Goal: Complete application form

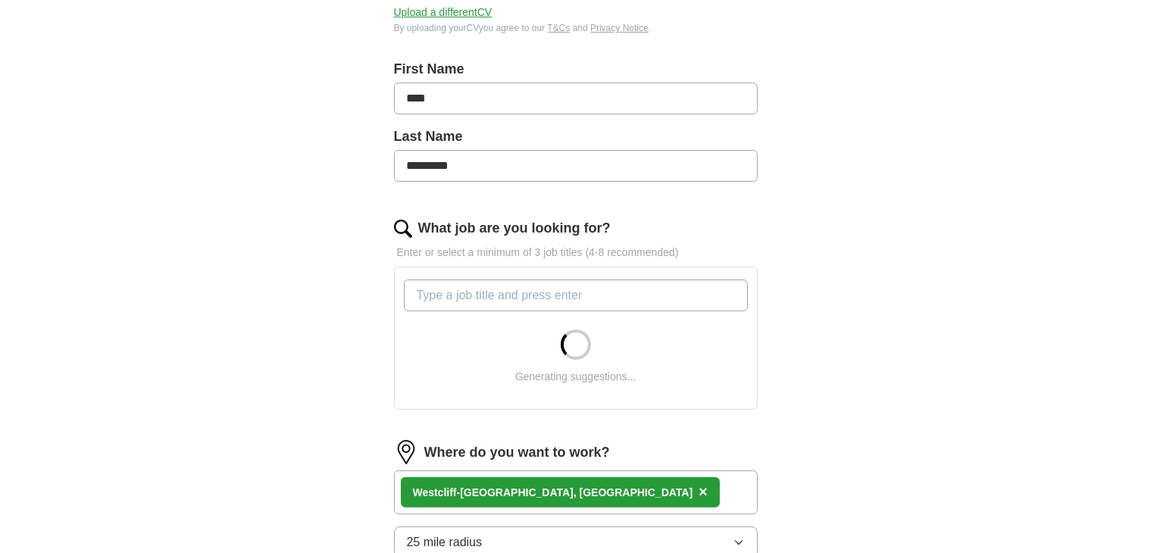
scroll to position [303, 0]
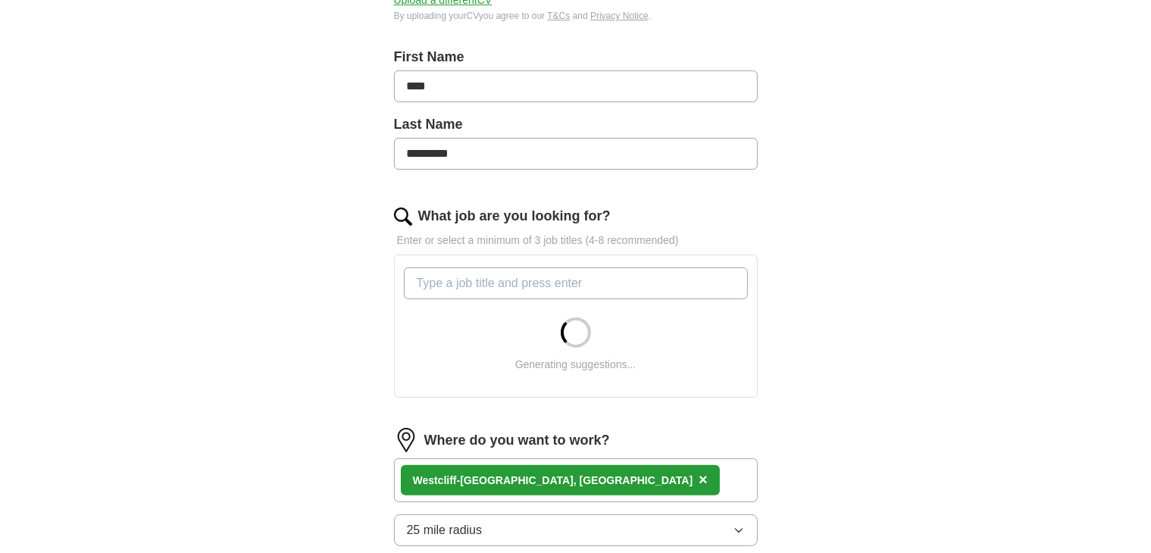
click at [467, 288] on input "What job are you looking for?" at bounding box center [576, 283] width 344 height 32
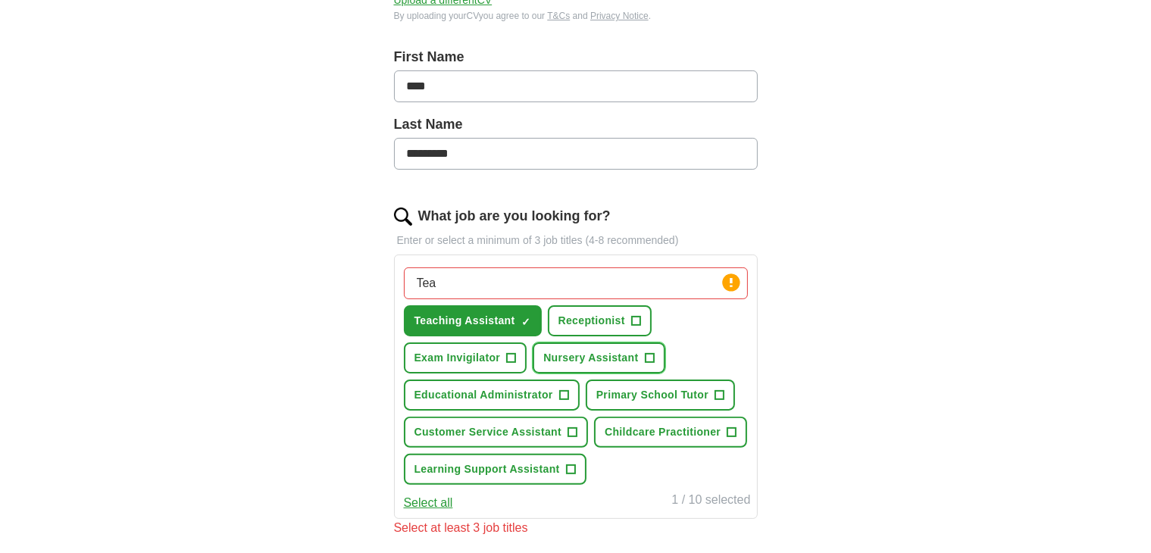
click at [594, 361] on span "Nursery Assistant" at bounding box center [590, 358] width 95 height 16
click at [497, 364] on button "Exam Invigilator +" at bounding box center [465, 357] width 123 height 31
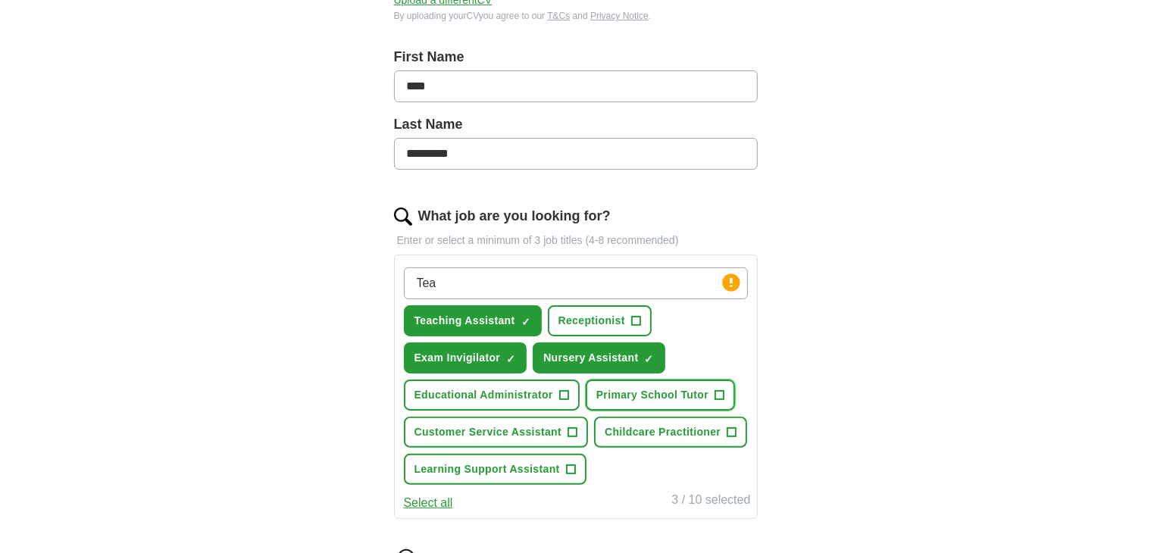
click at [636, 389] on span "Primary School Tutor" at bounding box center [652, 395] width 112 height 16
click at [551, 464] on span "Learning Support Assistant" at bounding box center [486, 469] width 145 height 16
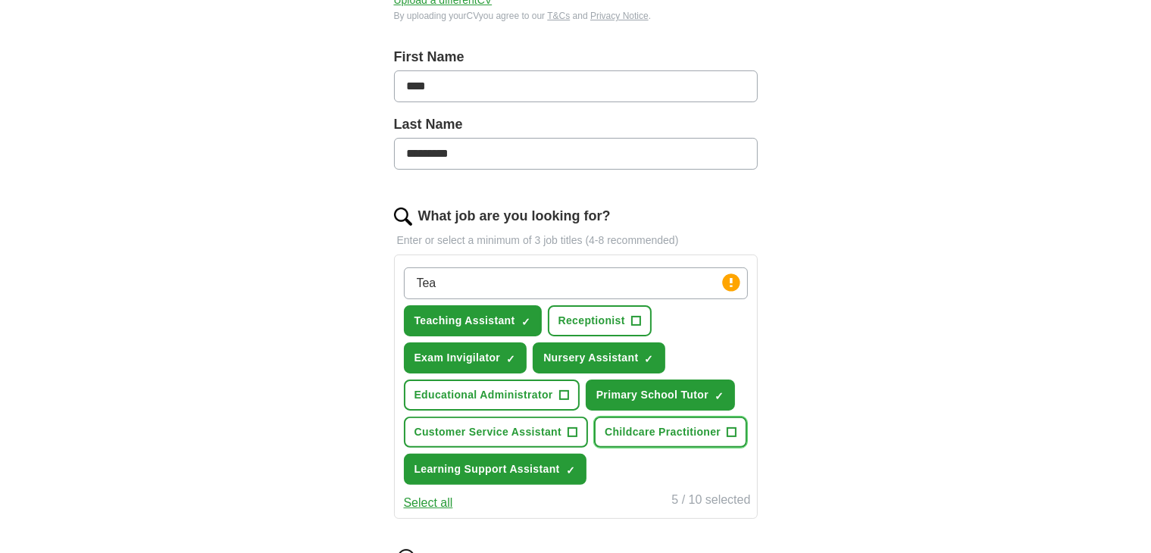
click at [633, 430] on span "Childcare Practitioner" at bounding box center [662, 432] width 116 height 16
click at [445, 283] on input "Tea" at bounding box center [576, 283] width 344 height 32
type input "T"
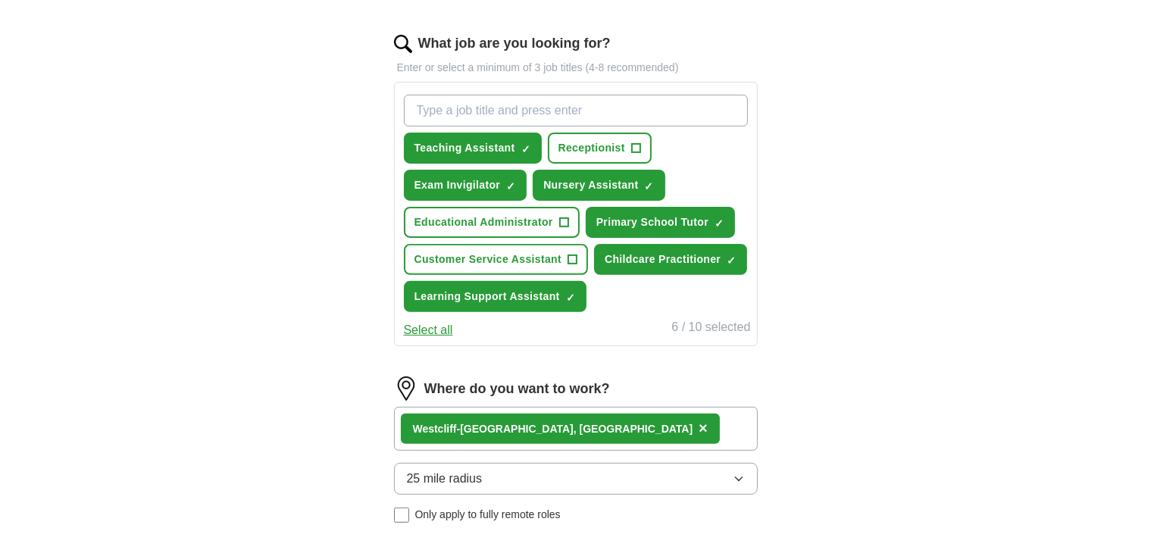
scroll to position [504, 0]
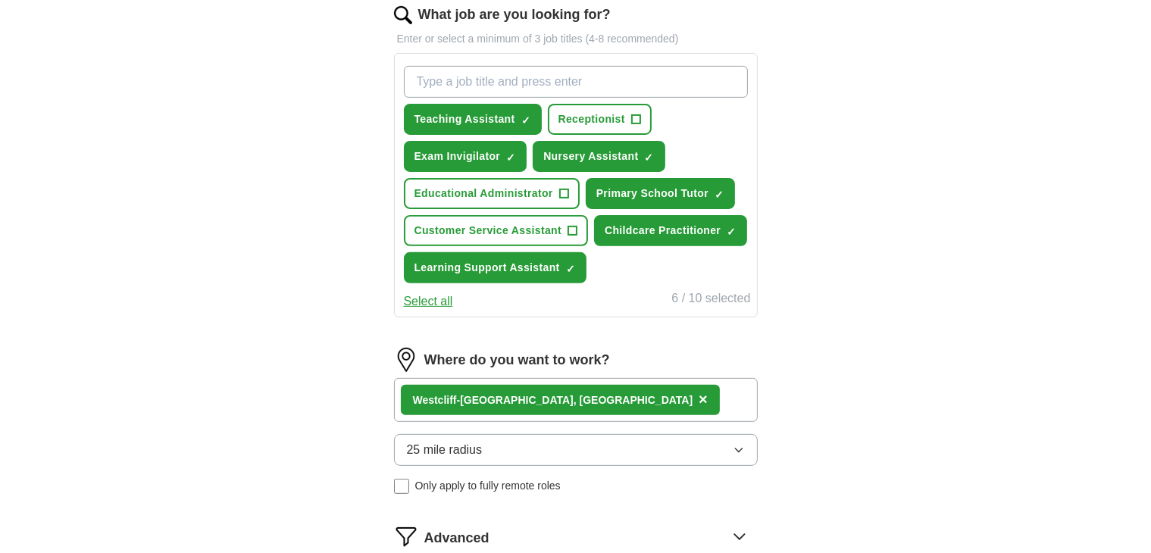
click at [748, 437] on button "25 mile radius" at bounding box center [576, 450] width 364 height 32
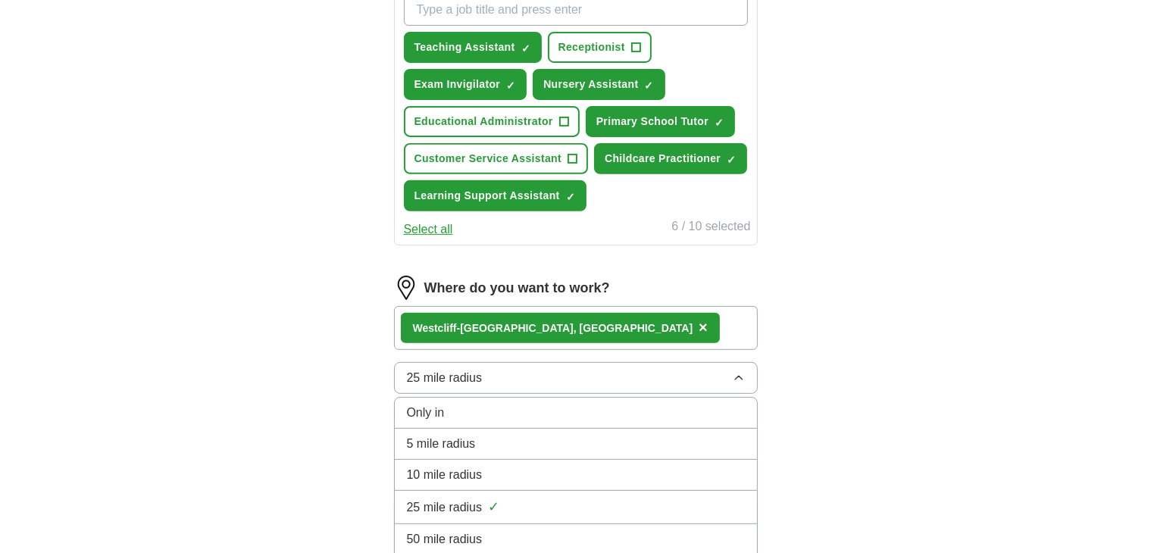
scroll to position [606, 0]
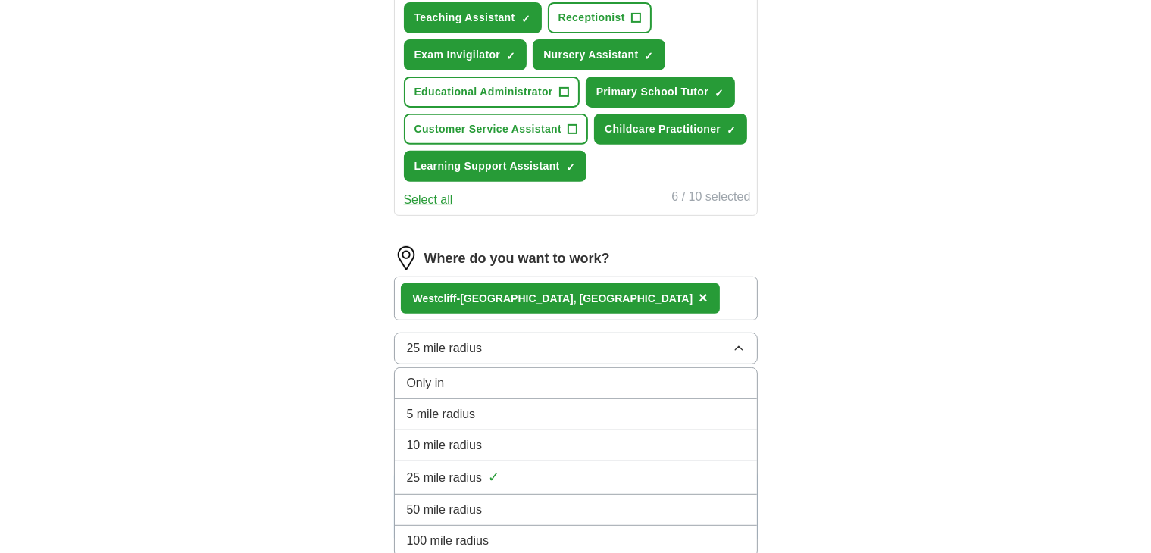
click at [473, 436] on span "10 mile radius" at bounding box center [445, 445] width 76 height 18
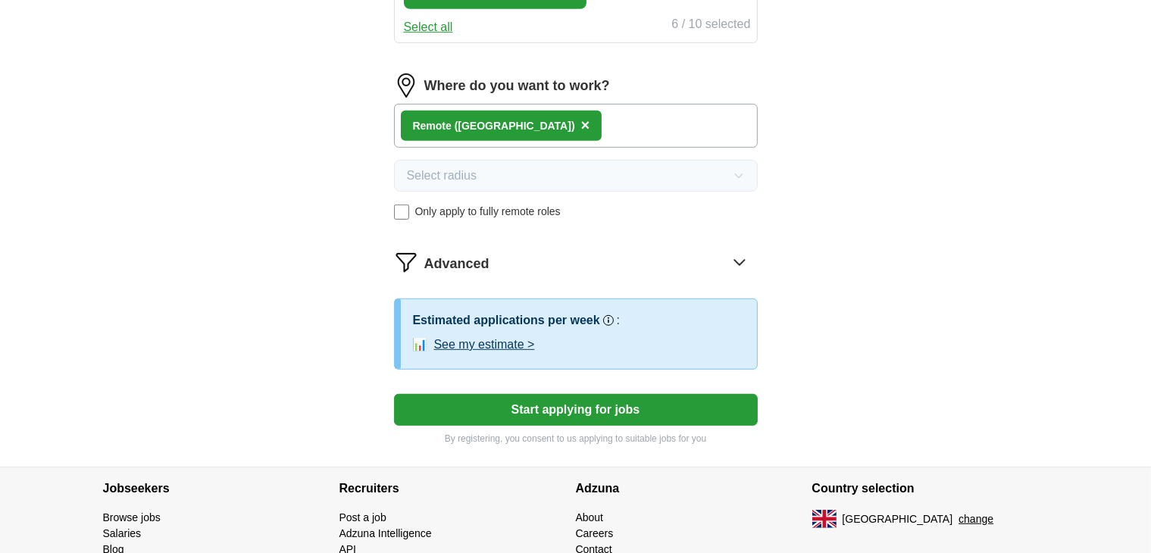
scroll to position [807, 0]
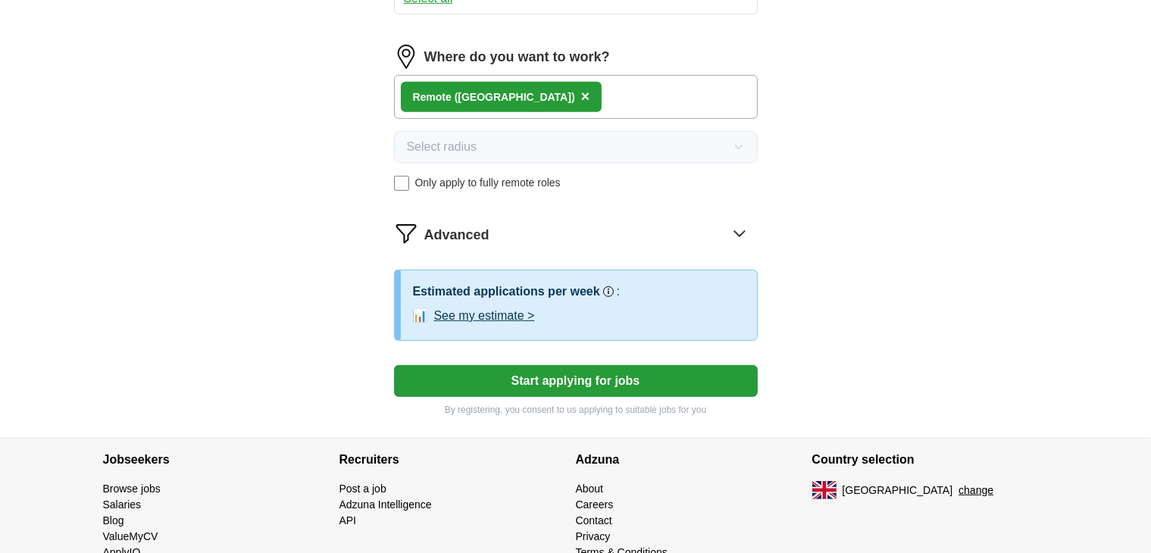
click at [573, 375] on button "Start applying for jobs" at bounding box center [576, 381] width 364 height 32
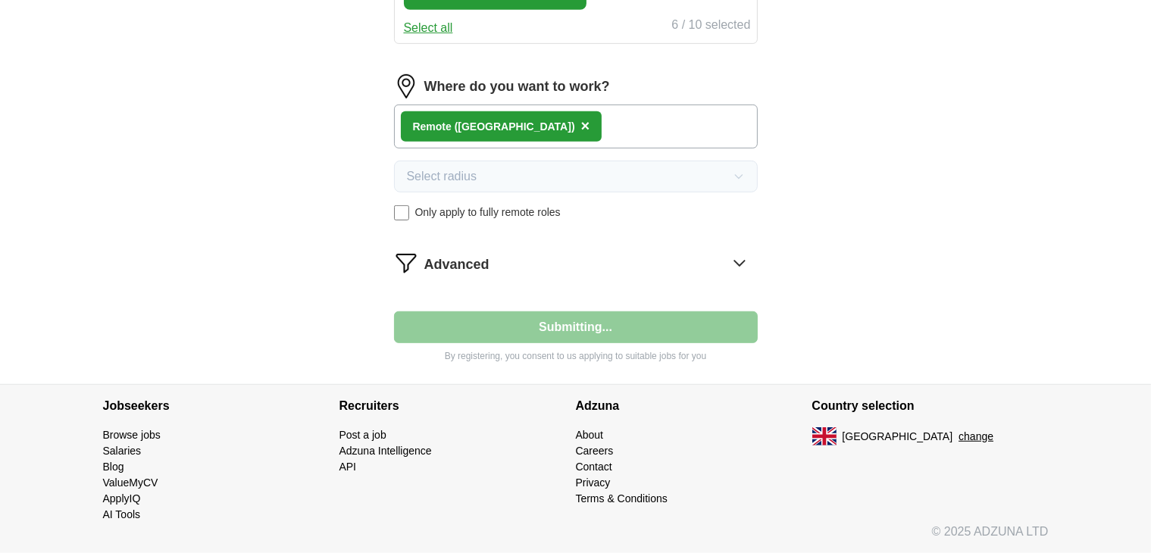
scroll to position [773, 0]
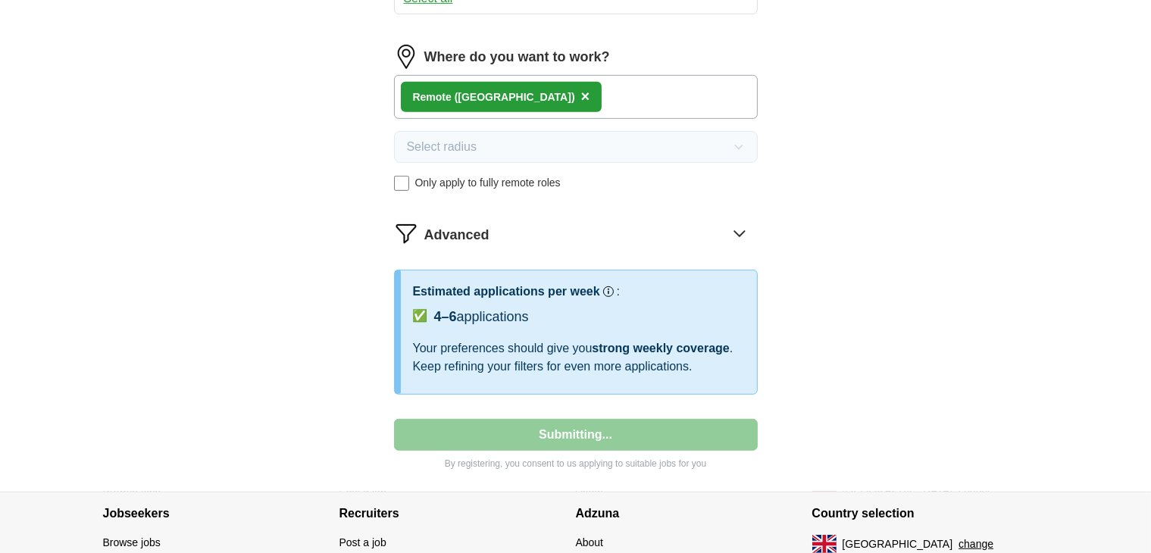
select select "**"
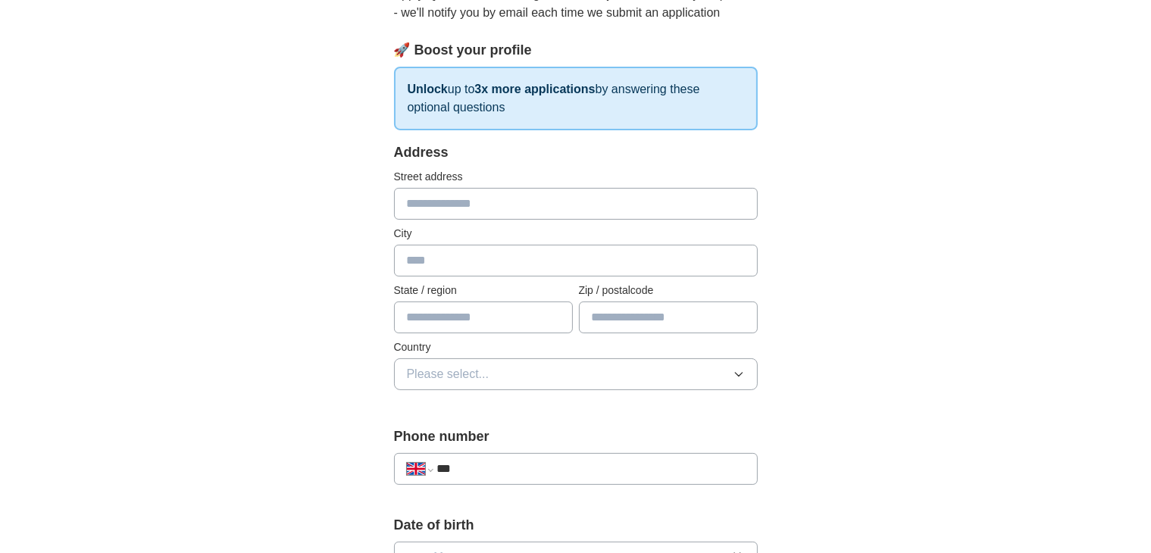
scroll to position [201, 0]
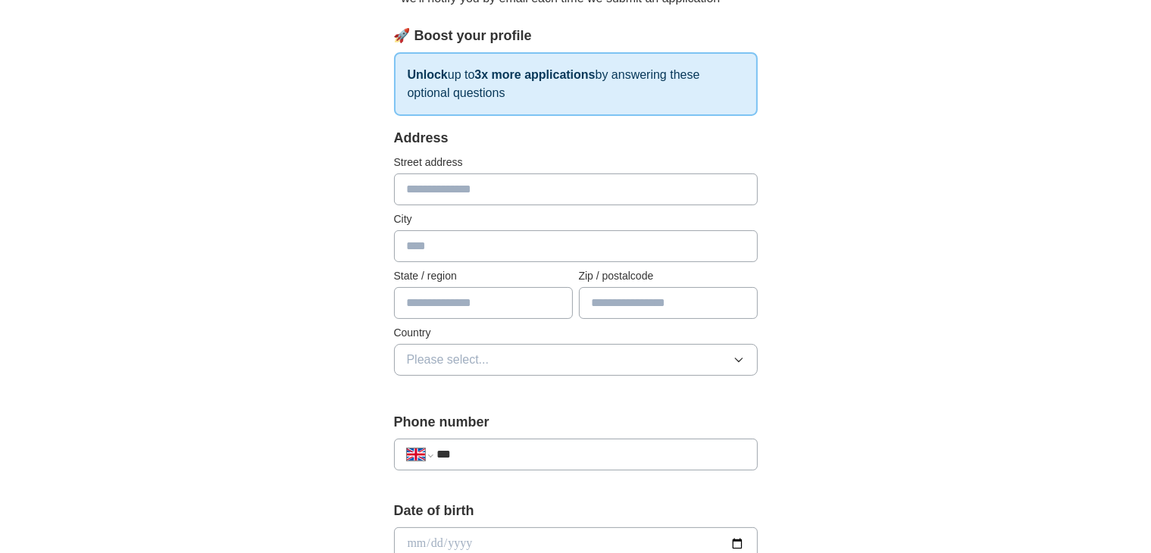
click at [445, 183] on input "text" at bounding box center [576, 189] width 364 height 32
type input "**********"
type input "*******"
type input "**********"
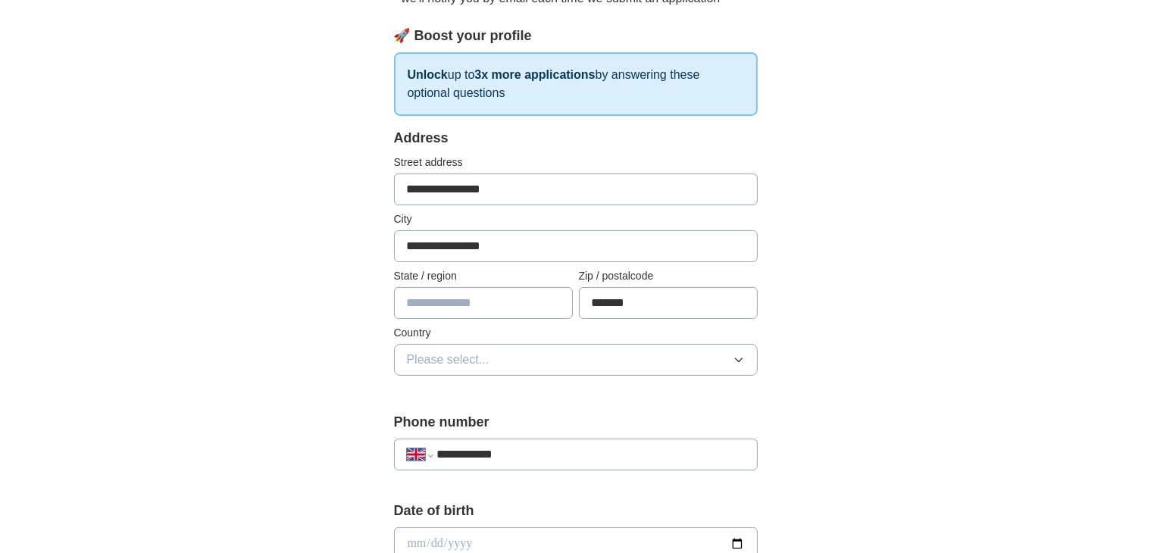
select select "**"
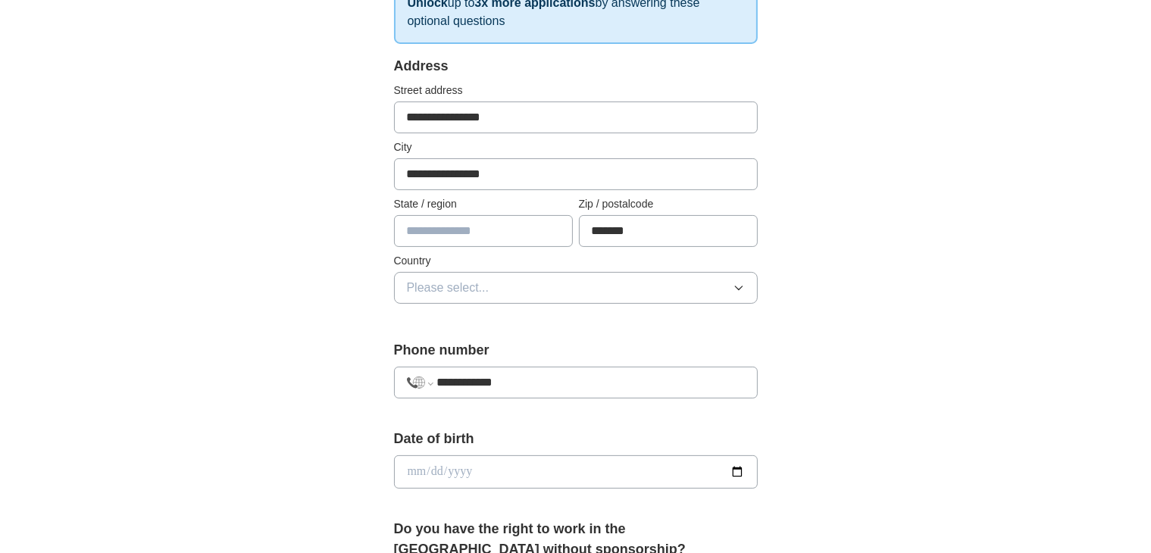
scroll to position [303, 0]
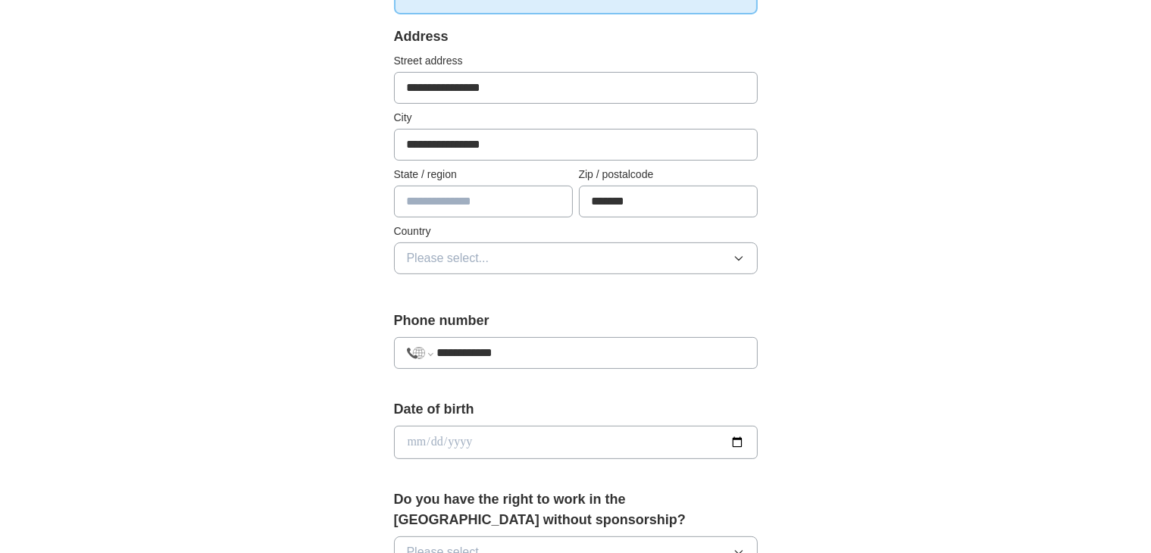
click at [612, 264] on button "Please select..." at bounding box center [576, 258] width 364 height 32
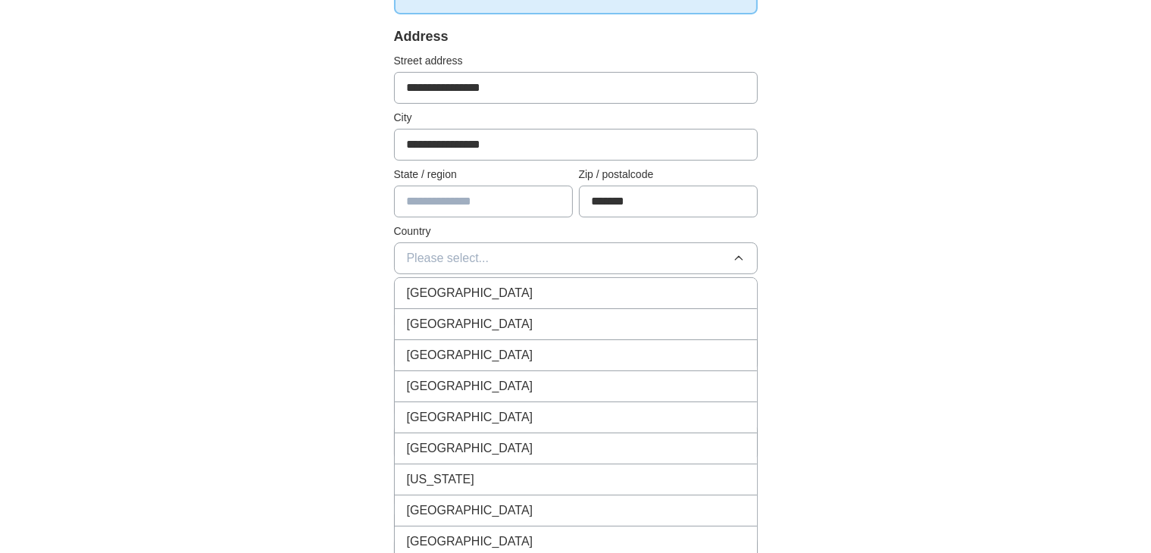
click at [561, 289] on div "[GEOGRAPHIC_DATA]" at bounding box center [576, 293] width 338 height 18
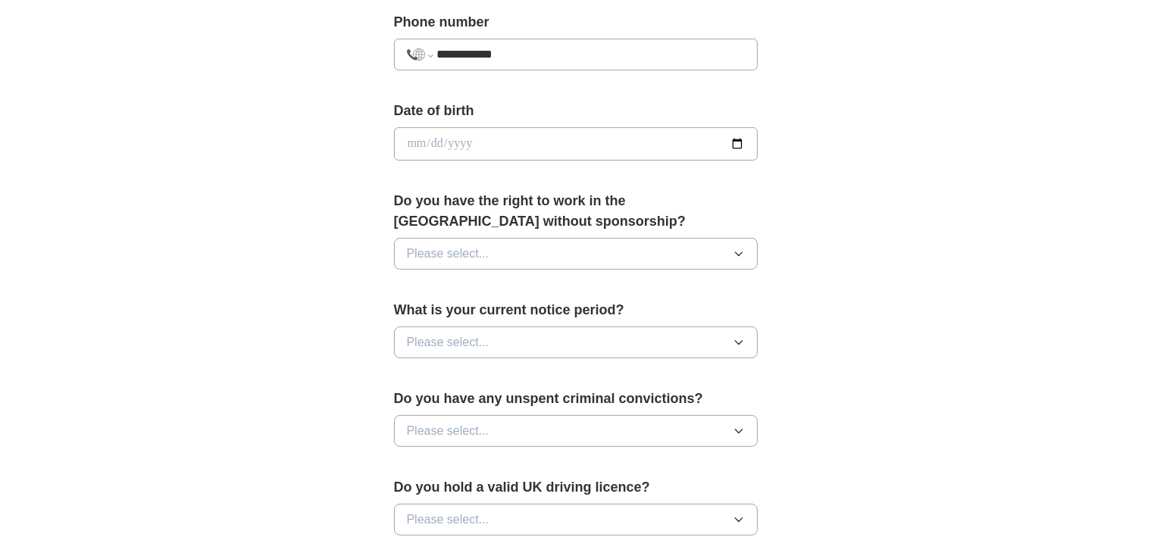
scroll to position [606, 0]
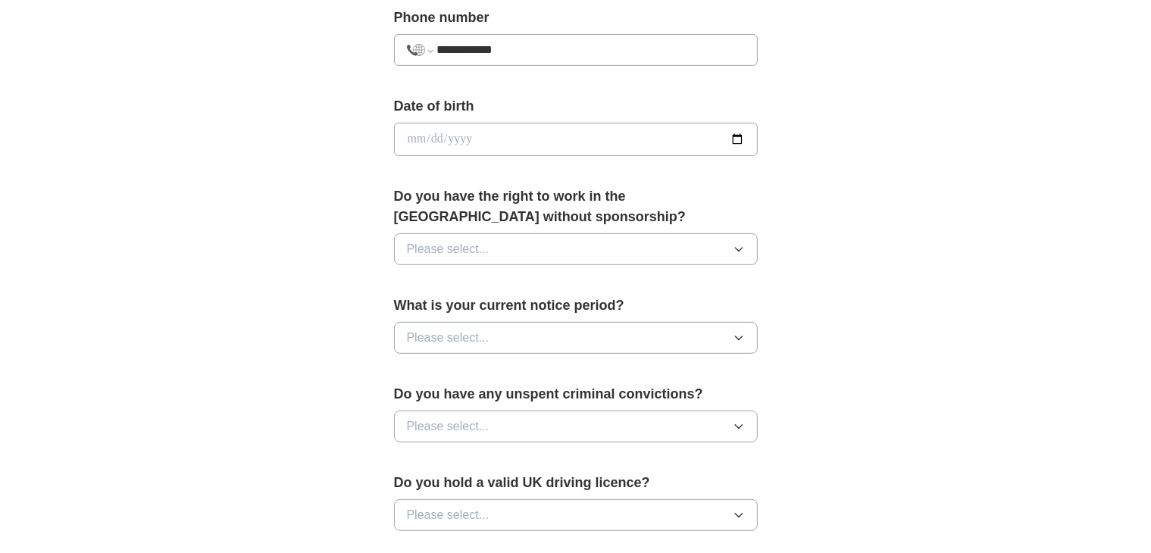
click at [409, 139] on input "date" at bounding box center [576, 139] width 364 height 33
type input "**********"
click at [588, 264] on div "Do you have the right to work in the [GEOGRAPHIC_DATA] without sponsorship? Ple…" at bounding box center [576, 231] width 364 height 91
click at [612, 256] on button "Please select..." at bounding box center [576, 249] width 364 height 32
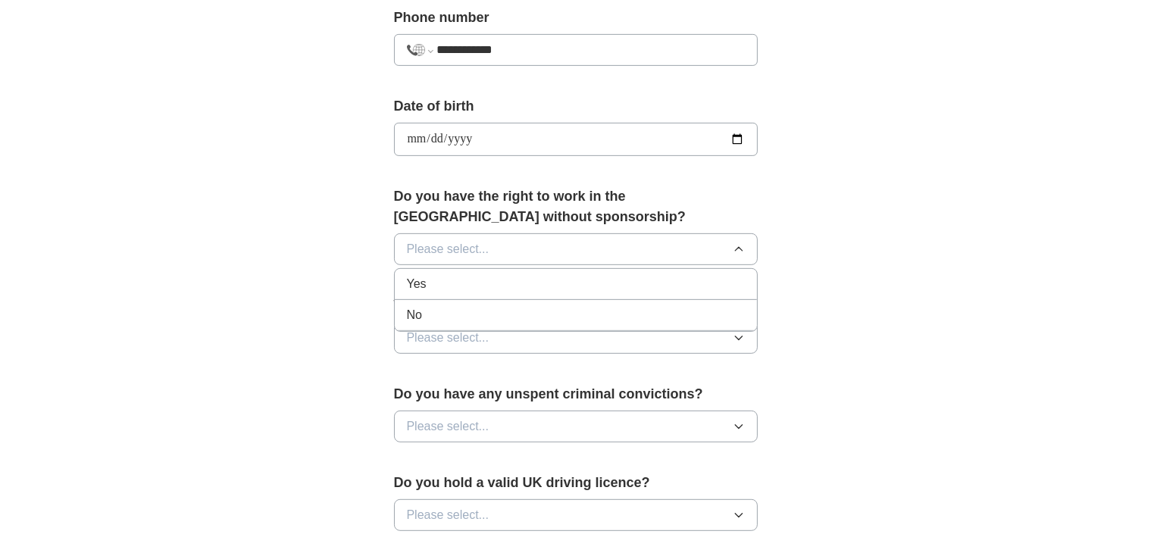
click at [510, 284] on div "Yes" at bounding box center [576, 284] width 338 height 18
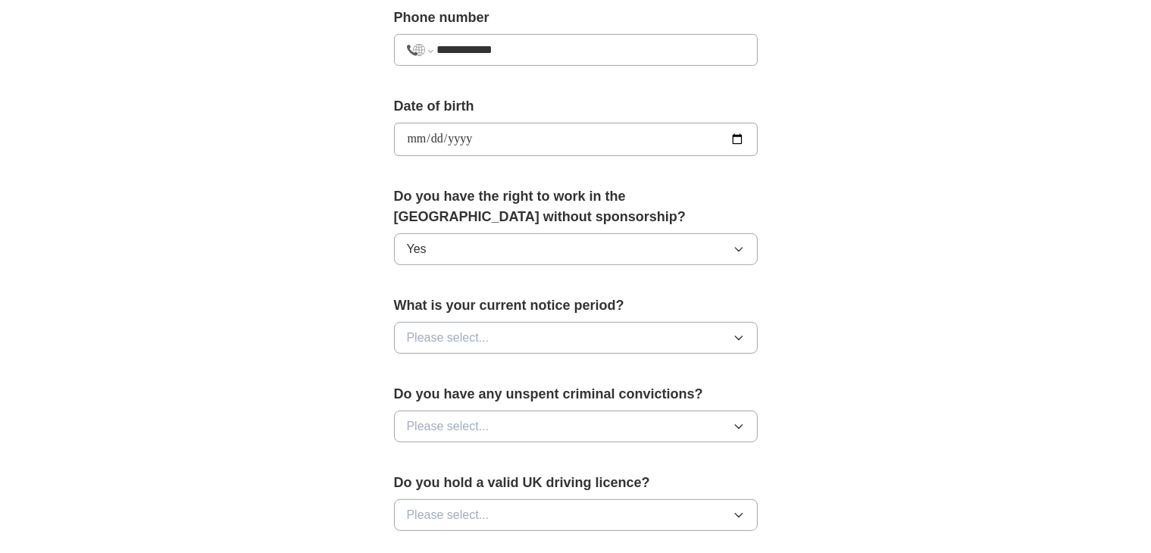
click at [529, 339] on button "Please select..." at bounding box center [576, 338] width 364 height 32
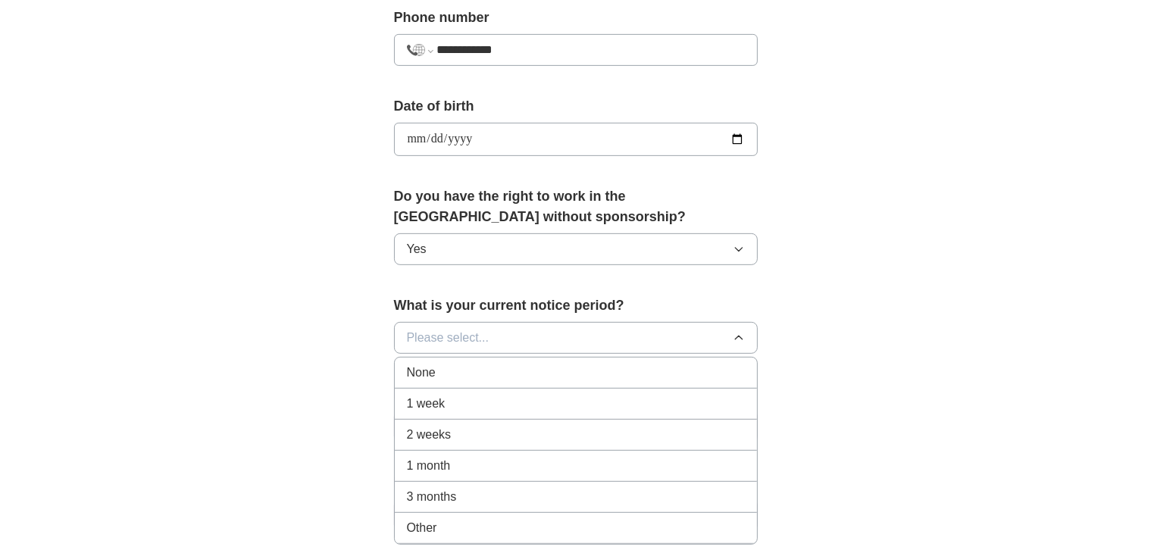
click at [511, 367] on div "None" at bounding box center [576, 373] width 338 height 18
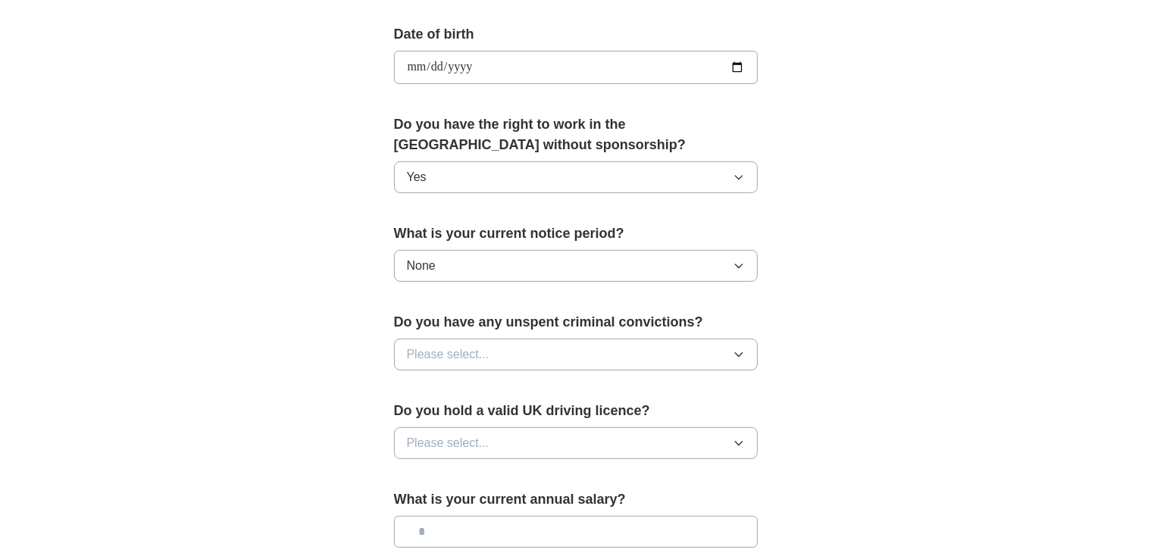
scroll to position [707, 0]
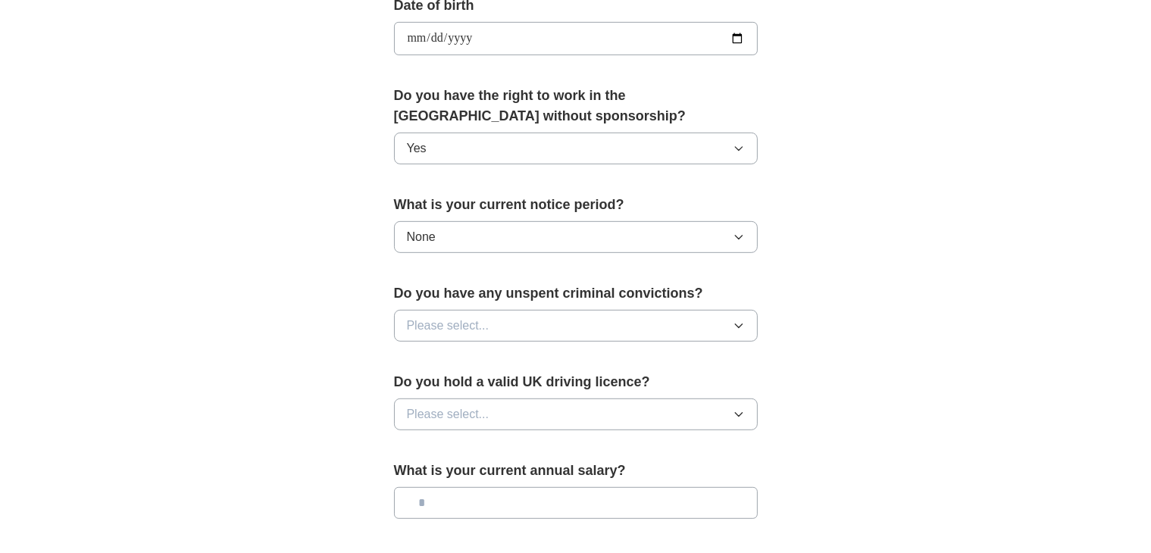
click at [567, 325] on button "Please select..." at bounding box center [576, 326] width 364 height 32
click at [513, 390] on div "No" at bounding box center [576, 392] width 338 height 18
click at [595, 404] on button "Please select..." at bounding box center [576, 414] width 364 height 32
click at [488, 471] on div "No" at bounding box center [576, 480] width 338 height 18
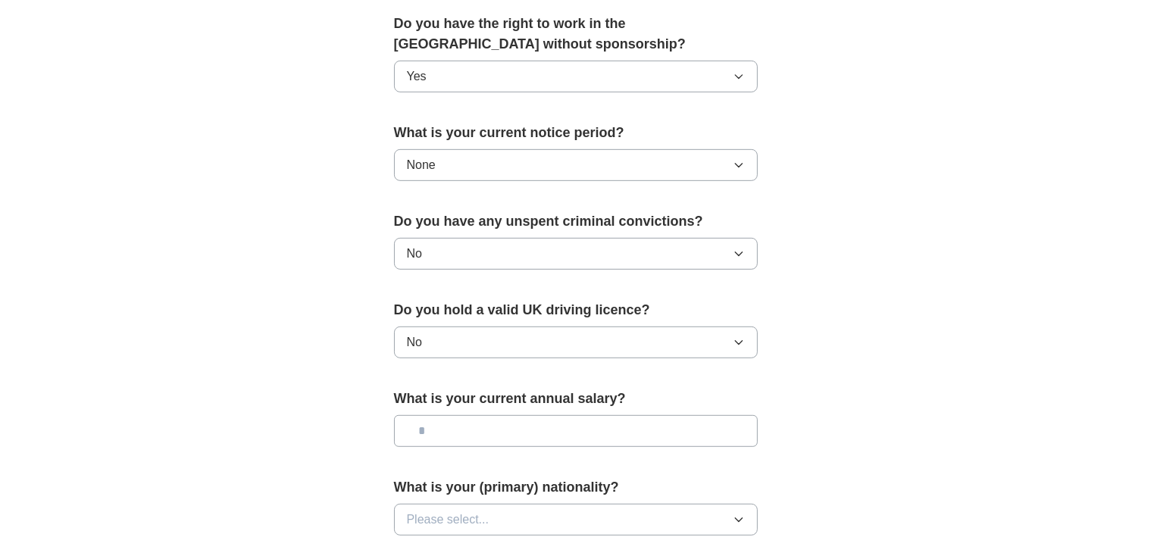
scroll to position [807, 0]
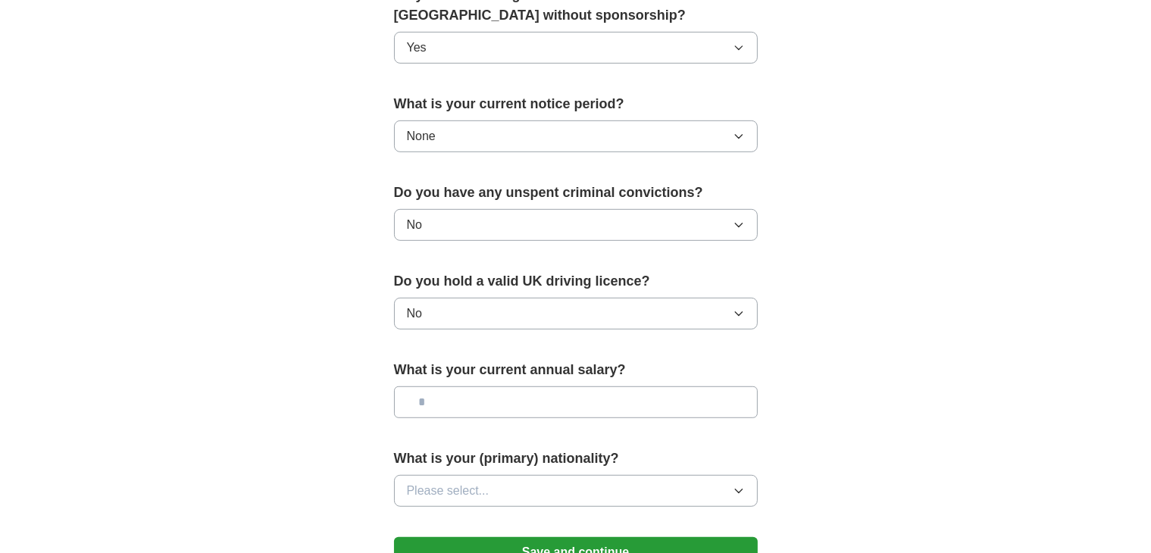
click at [571, 395] on input "text" at bounding box center [576, 402] width 364 height 32
type input "*******"
click at [484, 488] on span "Please select..." at bounding box center [448, 491] width 83 height 18
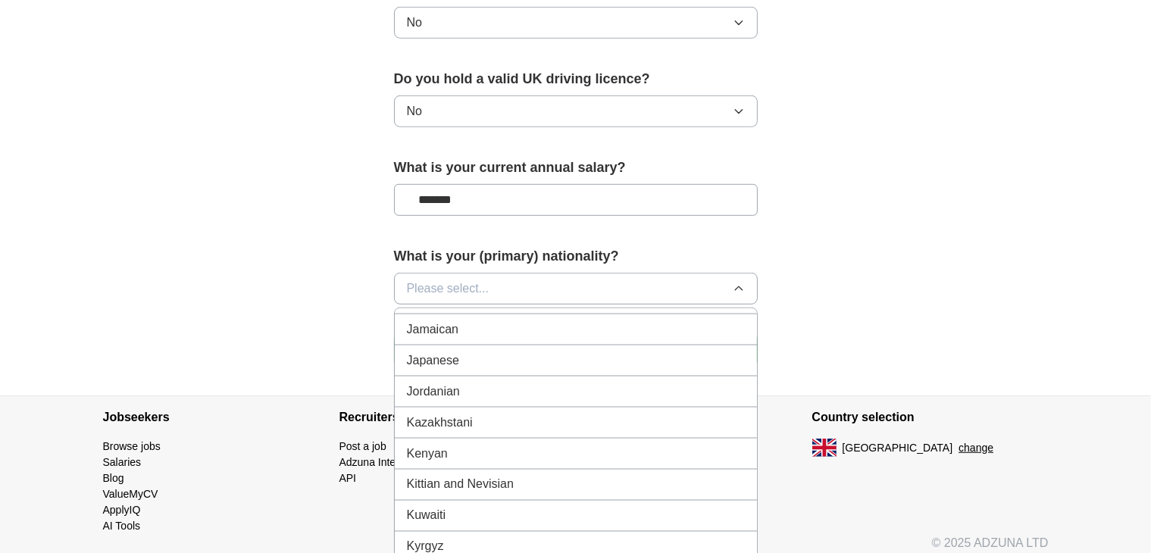
scroll to position [2928, 0]
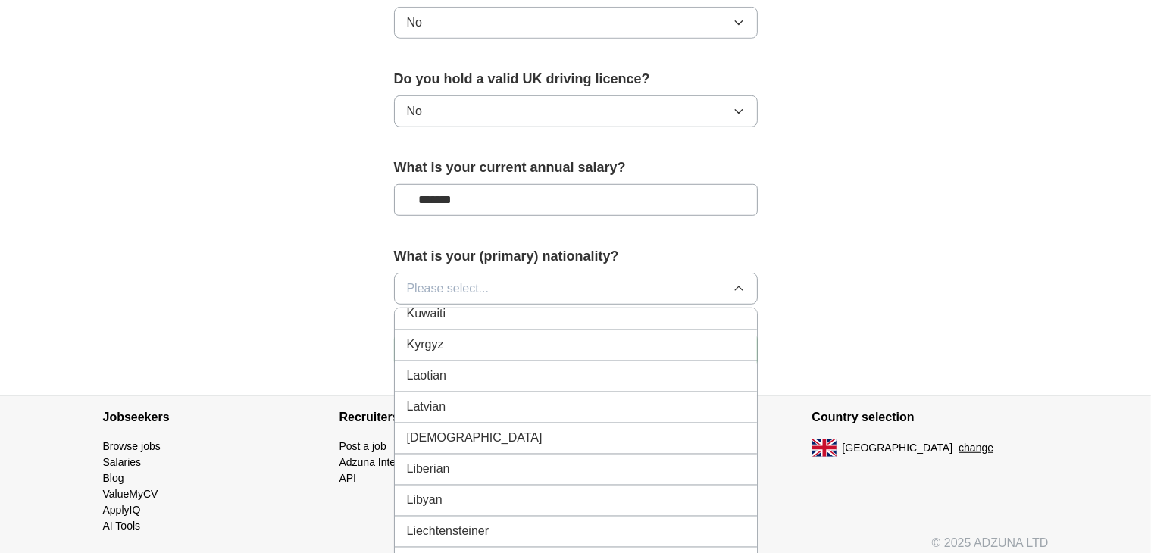
click at [477, 552] on div "Lithuanian" at bounding box center [576, 563] width 338 height 18
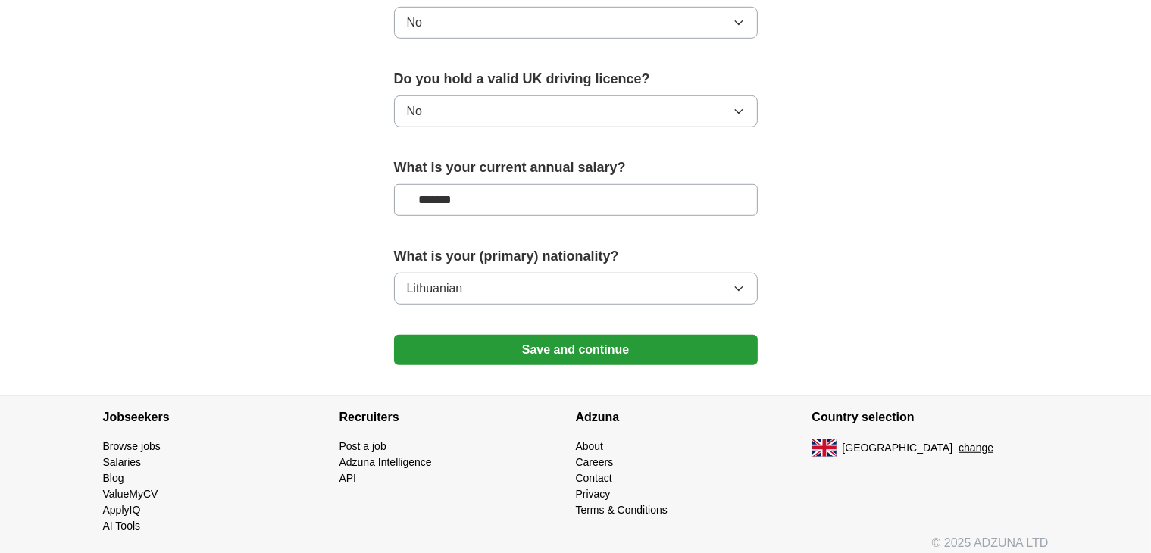
click at [639, 348] on button "Save and continue" at bounding box center [576, 350] width 364 height 30
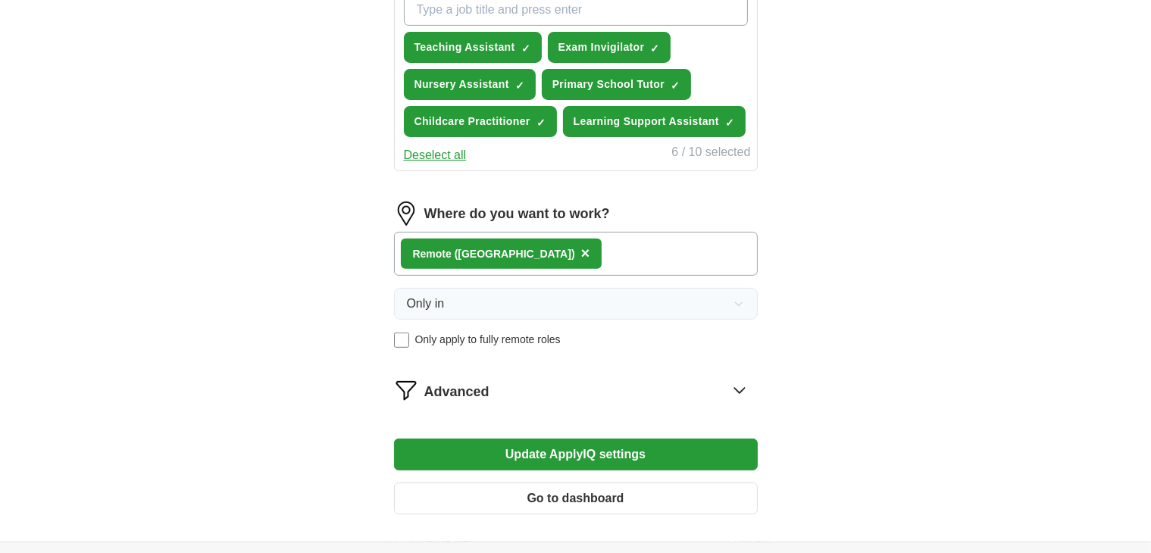
scroll to position [606, 0]
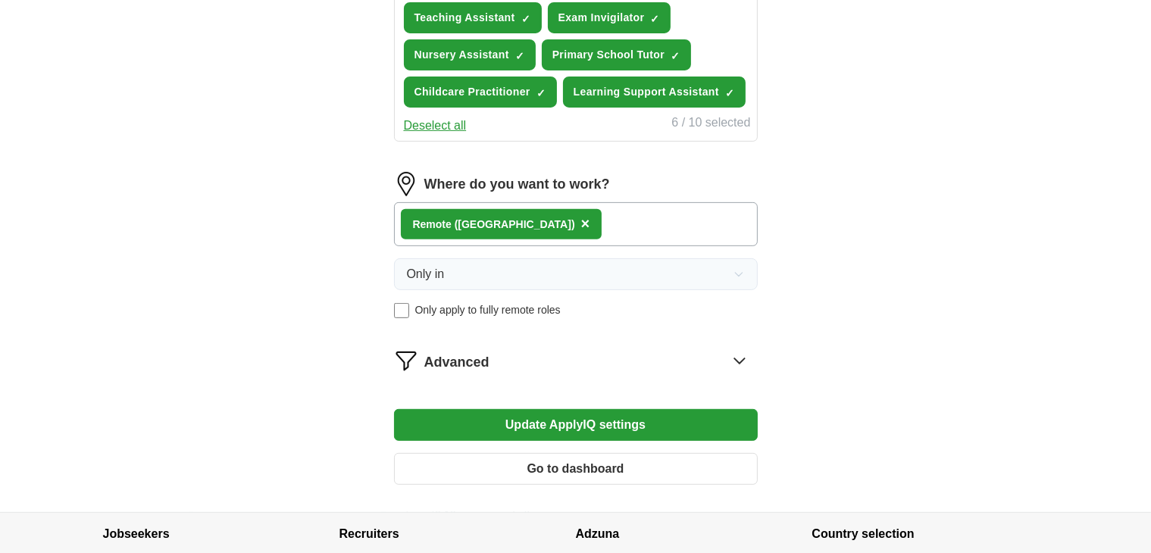
click at [581, 220] on span "×" at bounding box center [585, 223] width 9 height 17
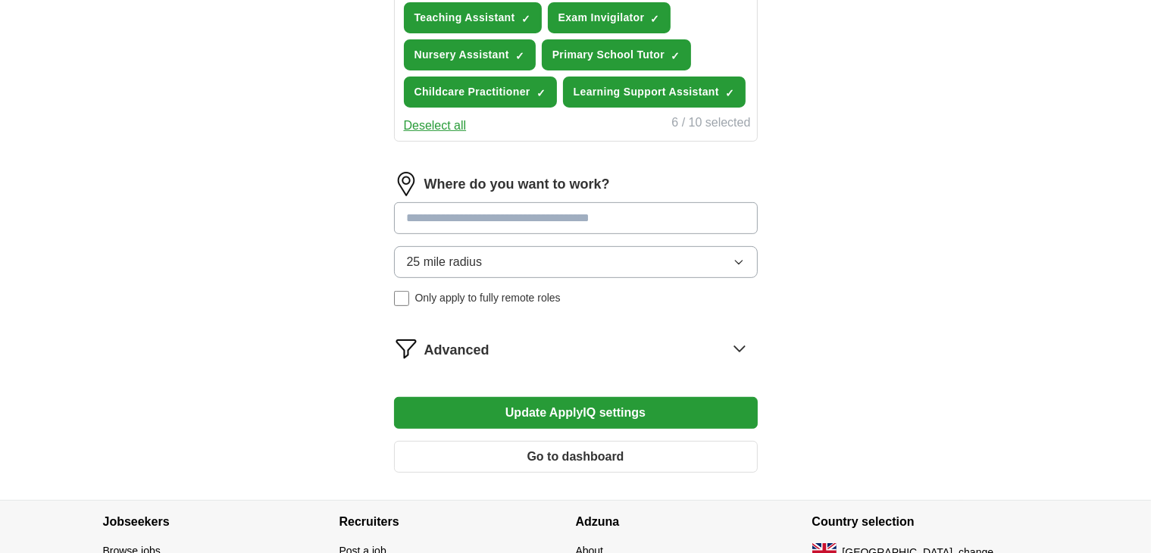
click at [482, 214] on input at bounding box center [576, 218] width 364 height 32
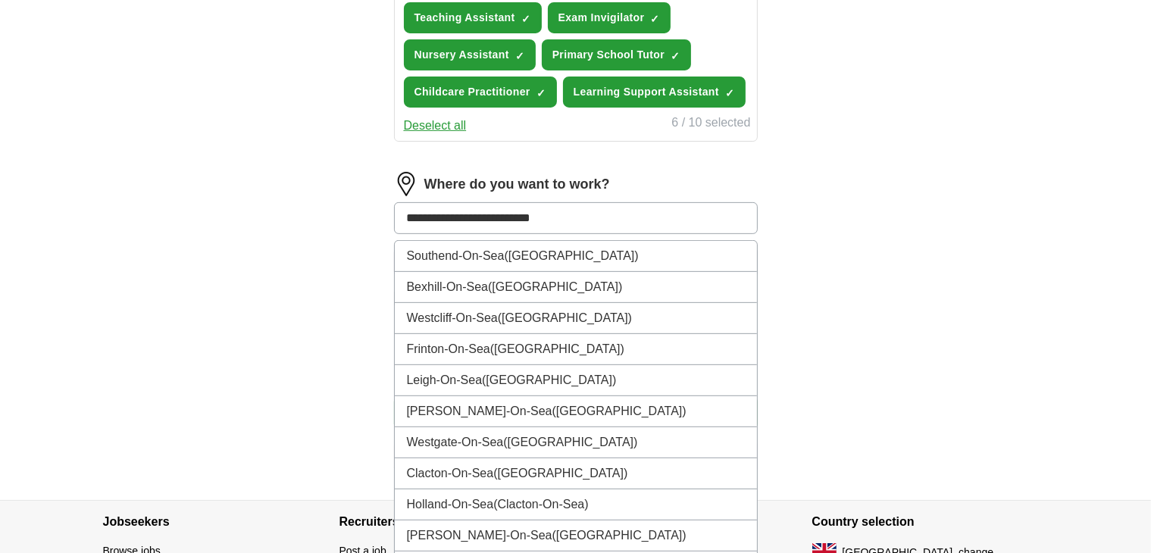
type input "**********"
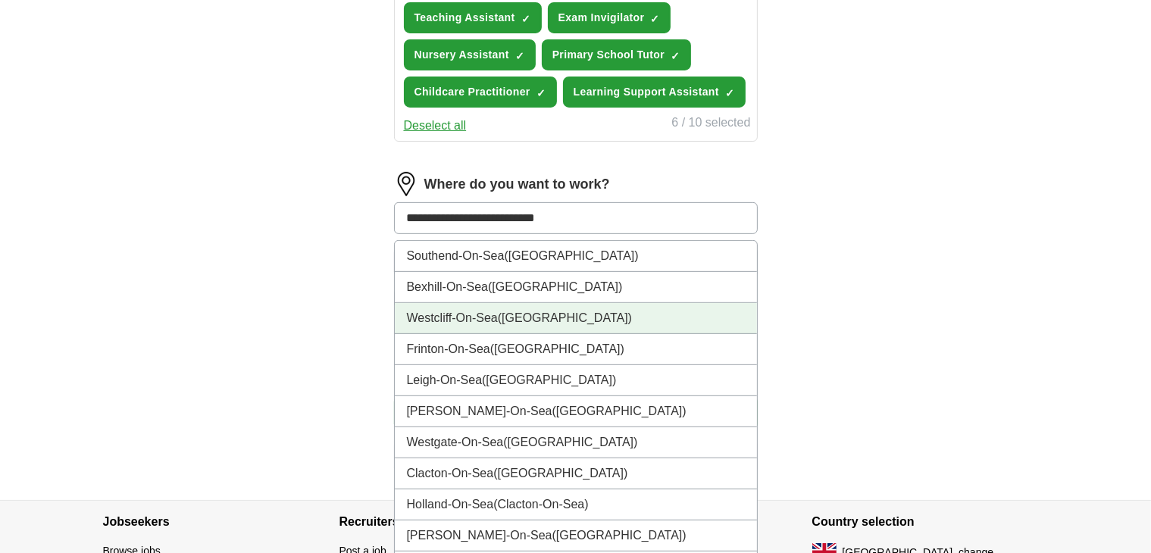
click at [449, 313] on li "Westcliff-On-Sea (Essex)" at bounding box center [576, 318] width 362 height 31
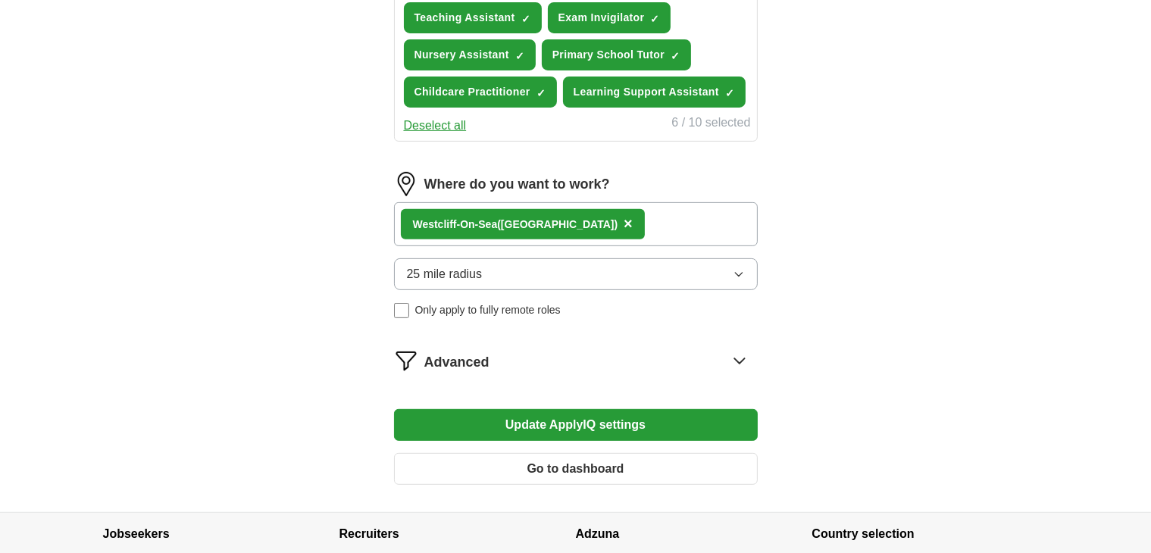
click at [586, 216] on div "Westcliff-On-Sea (Essex) ×" at bounding box center [576, 224] width 364 height 44
click at [581, 218] on div "Westcliff-On-Sea (Essex) ×" at bounding box center [576, 224] width 364 height 44
click at [579, 217] on div "Westcliff-On-Sea (Essex) ×" at bounding box center [576, 224] width 364 height 44
click at [591, 419] on button "Update ApplyIQ settings" at bounding box center [576, 425] width 364 height 32
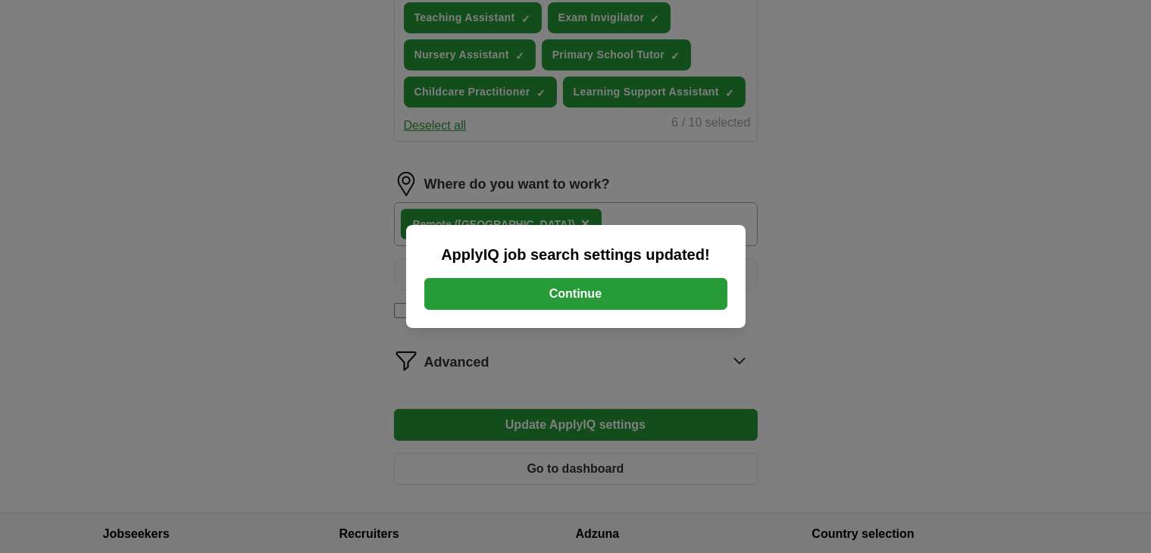
click at [585, 296] on button "Continue" at bounding box center [575, 294] width 303 height 32
